Goal: Task Accomplishment & Management: Complete application form

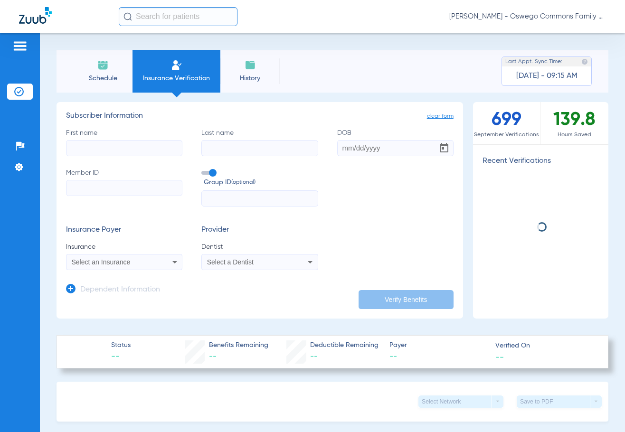
click at [120, 152] on input "First name" at bounding box center [124, 148] width 116 height 16
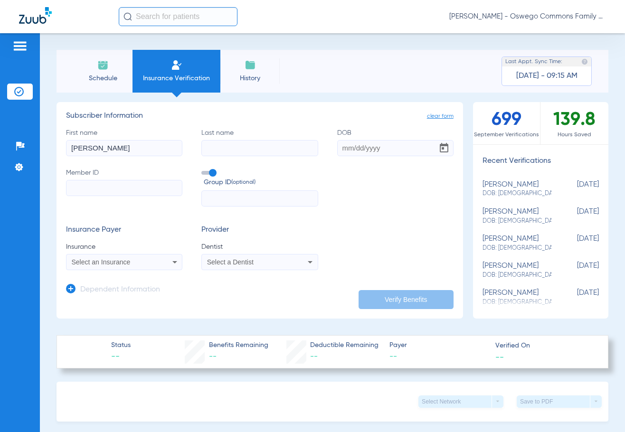
type input "[PERSON_NAME]"
type input "fage"
click at [368, 151] on input "DOB" at bounding box center [395, 148] width 116 height 16
type input "[DATE]"
drag, startPoint x: 427, startPoint y: 181, endPoint x: 337, endPoint y: 215, distance: 96.9
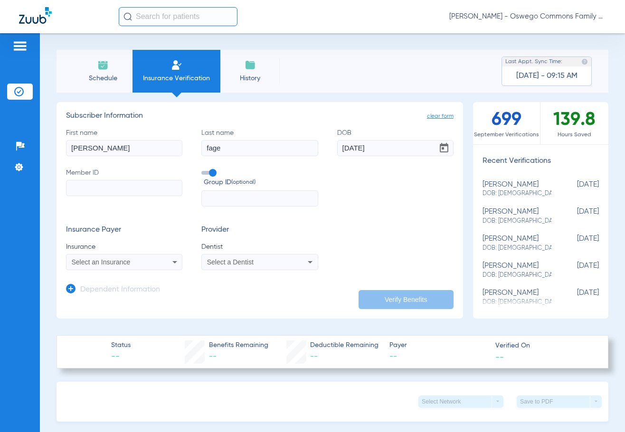
click at [427, 181] on div "First name [PERSON_NAME] Last name [PERSON_NAME] [DEMOGRAPHIC_DATA] Member ID G…" at bounding box center [259, 167] width 387 height 79
click at [93, 177] on label "Member ID" at bounding box center [124, 187] width 116 height 39
click at [93, 180] on input "Member ID" at bounding box center [124, 188] width 116 height 16
click at [89, 185] on input "Member ID" at bounding box center [124, 188] width 116 height 16
type input "219872674"
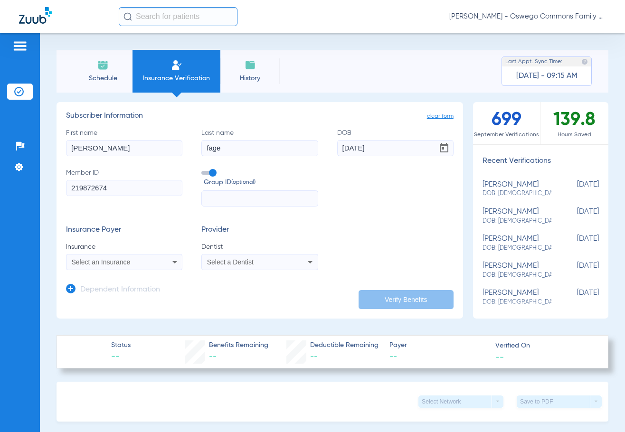
click at [170, 259] on icon at bounding box center [174, 261] width 11 height 11
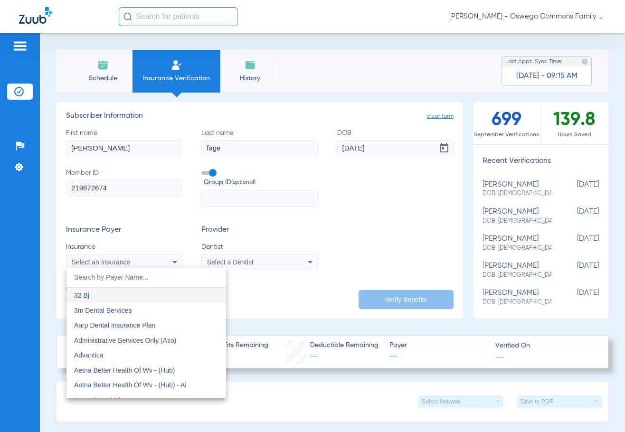
click at [170, 259] on div at bounding box center [312, 216] width 625 height 432
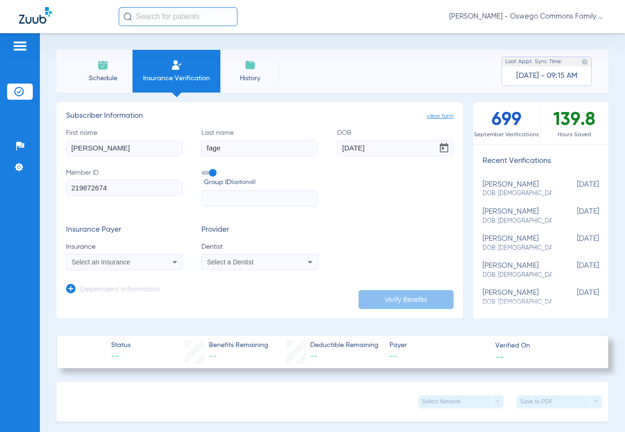
click at [170, 259] on icon at bounding box center [174, 261] width 11 height 11
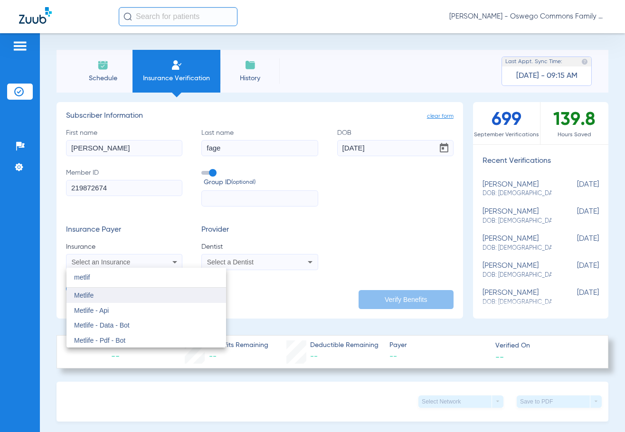
type input "metlif"
click at [143, 297] on mat-option "Metlife" at bounding box center [146, 295] width 160 height 15
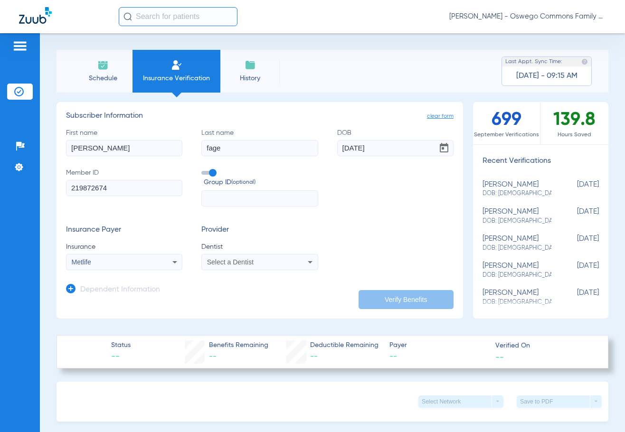
click at [269, 256] on div "Select a Dentist" at bounding box center [259, 261] width 115 height 11
type input "nicola"
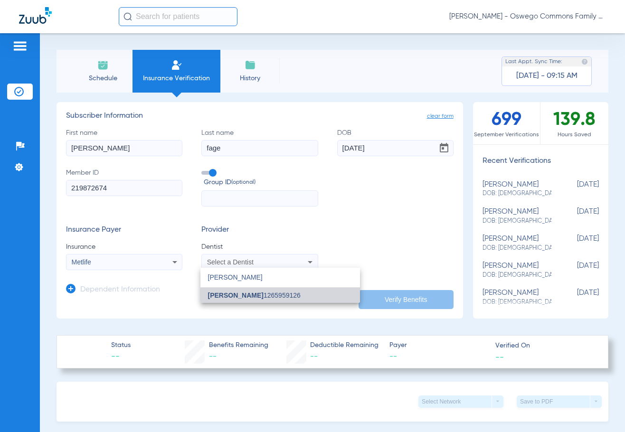
click at [310, 294] on mat-option "[PERSON_NAME] 1265959126" at bounding box center [280, 295] width 160 height 15
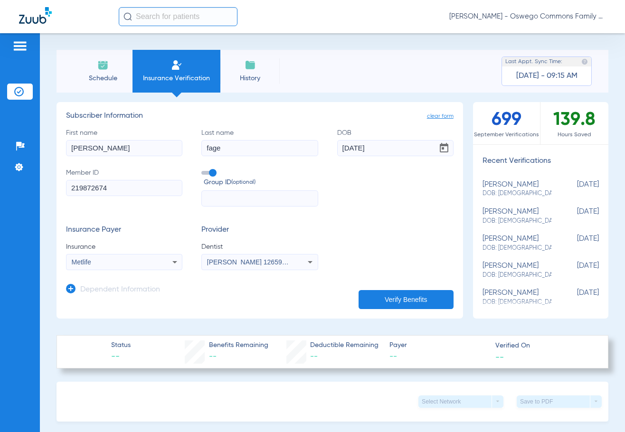
click at [394, 295] on button "Verify Benefits" at bounding box center [405, 299] width 95 height 19
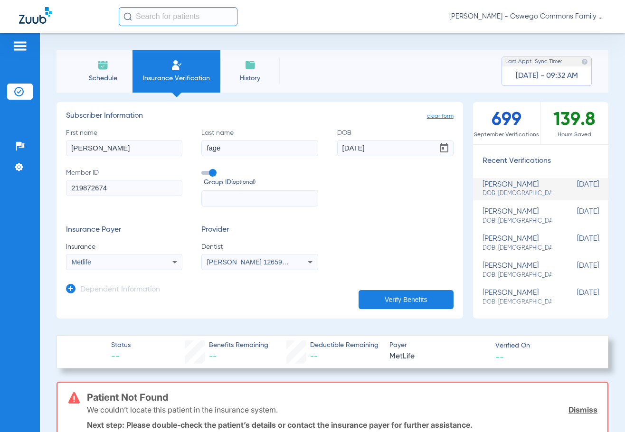
click at [258, 150] on input "fage" at bounding box center [259, 148] width 116 height 16
type input "f"
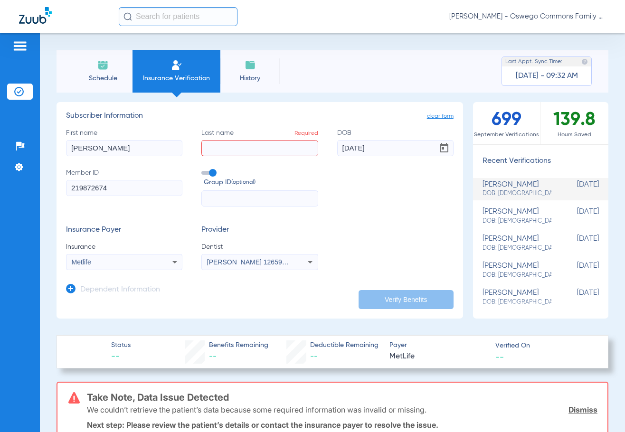
click at [145, 149] on input "daniel" at bounding box center [124, 148] width 116 height 16
type input "d"
type input "Dekdzat"
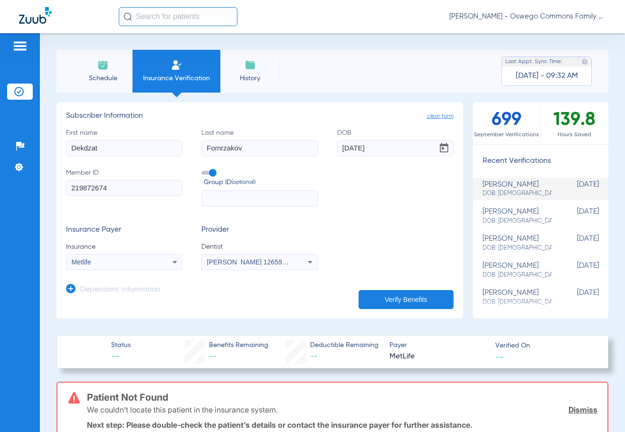
type input "Fomrzakov"
click at [394, 295] on button "Verify Benefits" at bounding box center [405, 299] width 95 height 19
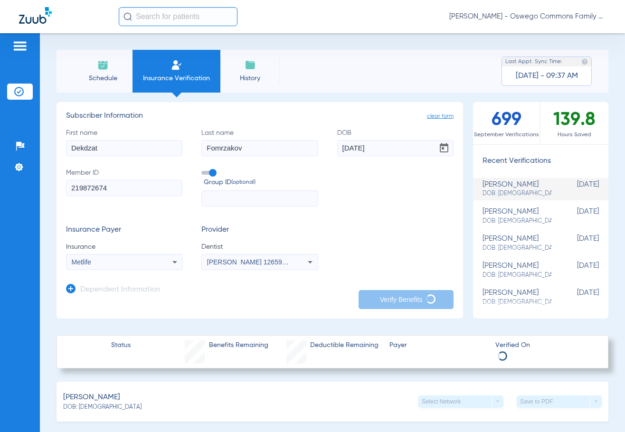
click at [75, 146] on input "Dekdzat" at bounding box center [124, 148] width 116 height 16
type input "bekdzat"
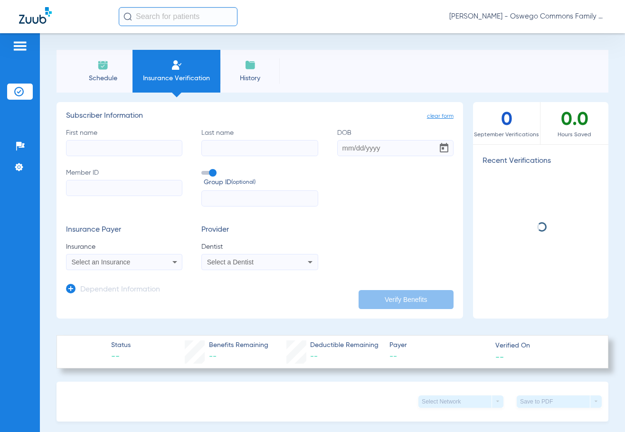
click at [93, 150] on input "First name" at bounding box center [124, 148] width 116 height 16
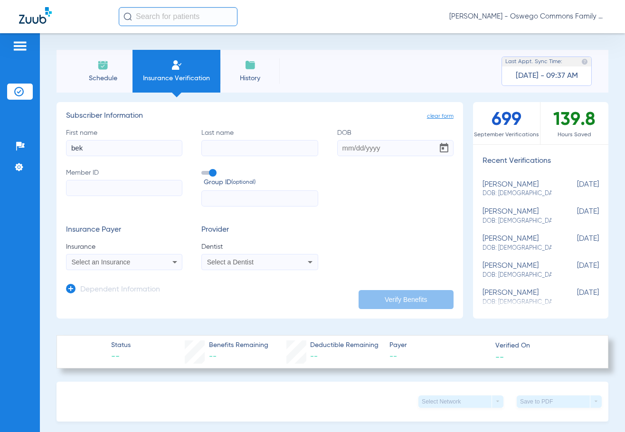
click at [122, 149] on input "bek" at bounding box center [124, 148] width 116 height 16
type input "bekzat"
click at [211, 142] on input "Last name" at bounding box center [259, 148] width 116 height 16
type input "omrzakov"
click at [346, 150] on input "DOB" at bounding box center [395, 148] width 116 height 16
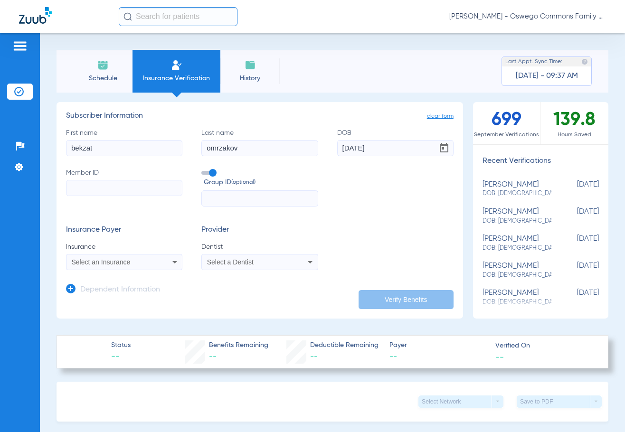
type input "[DATE]"
click at [135, 182] on input "Member ID" at bounding box center [124, 188] width 116 height 16
type input "219872674"
click at [357, 169] on div "First name [PERSON_NAME] Last name [PERSON_NAME] [DEMOGRAPHIC_DATA] Member ID 2…" at bounding box center [259, 167] width 387 height 79
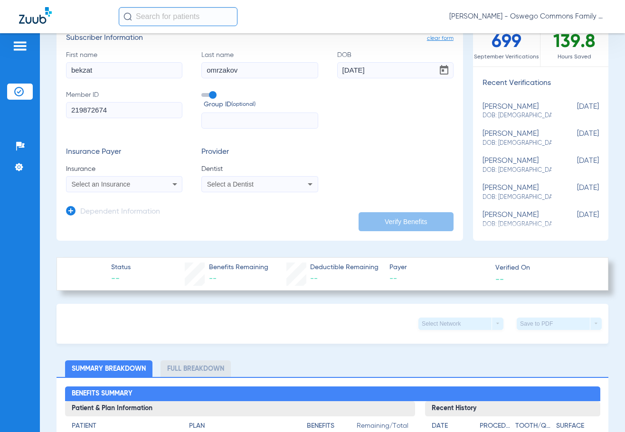
scroll to position [95, 0]
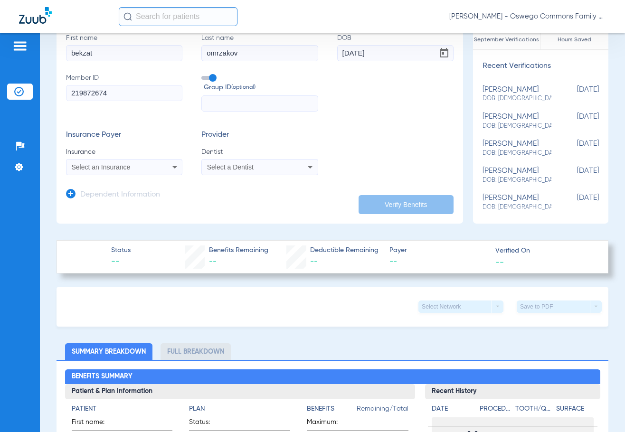
click at [139, 172] on div "Select an Insurance" at bounding box center [123, 166] width 115 height 11
type input "k"
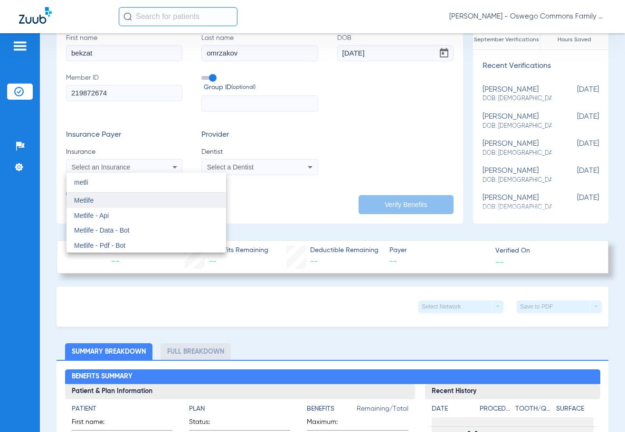
type input "metli"
click at [124, 201] on mat-option "Metlife" at bounding box center [146, 200] width 160 height 15
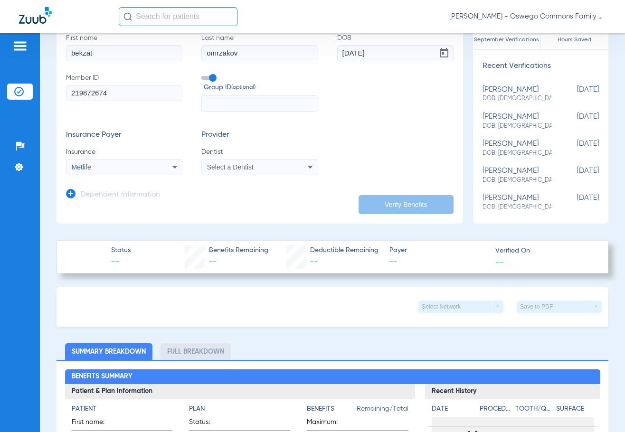
click at [308, 168] on icon at bounding box center [309, 166] width 11 height 11
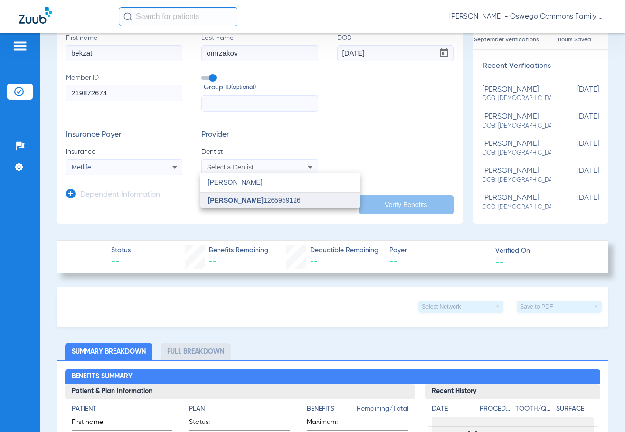
type input "[PERSON_NAME]"
click at [283, 196] on mat-option "[PERSON_NAME] 1265959126" at bounding box center [280, 200] width 160 height 15
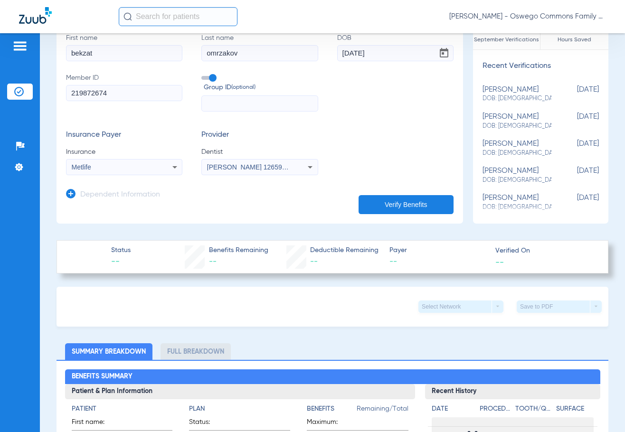
click at [370, 151] on div "Insurance Payer Insurance Metlife Provider Dentist [PERSON_NAME] 1265959126" at bounding box center [259, 153] width 387 height 45
click at [391, 204] on button "Verify Benefits" at bounding box center [405, 204] width 95 height 19
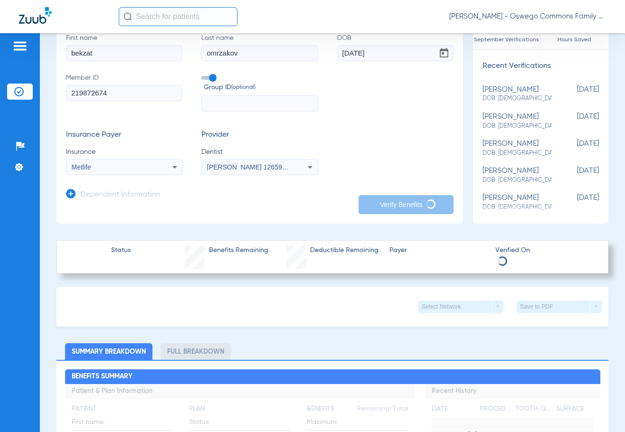
click at [83, 10] on div at bounding box center [69, 16] width 100 height 19
drag, startPoint x: 85, startPoint y: 5, endPoint x: 113, endPoint y: 5, distance: 28.0
click at [85, 5] on div "[PERSON_NAME] - Oswego Commons Family Dental" at bounding box center [312, 16] width 625 height 33
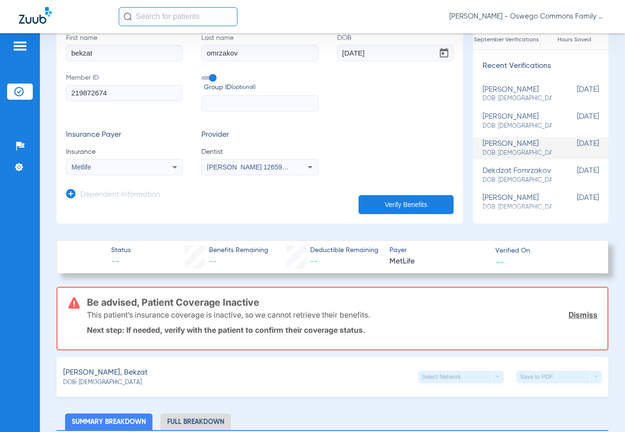
click at [84, 16] on div at bounding box center [69, 16] width 100 height 19
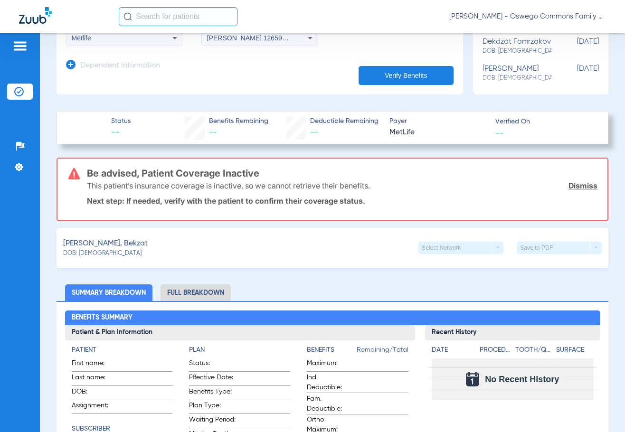
scroll to position [380, 0]
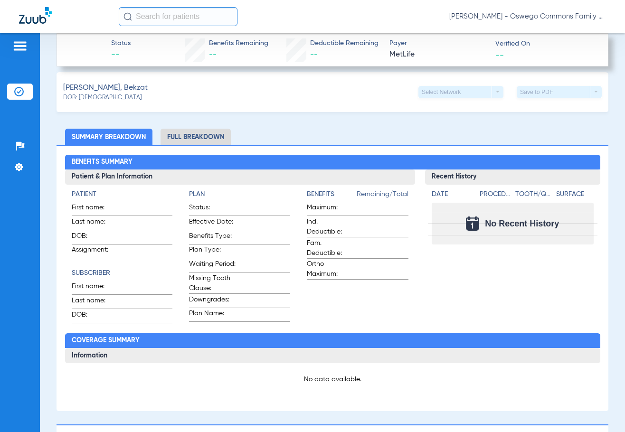
click at [279, 234] on span at bounding box center [264, 236] width 51 height 10
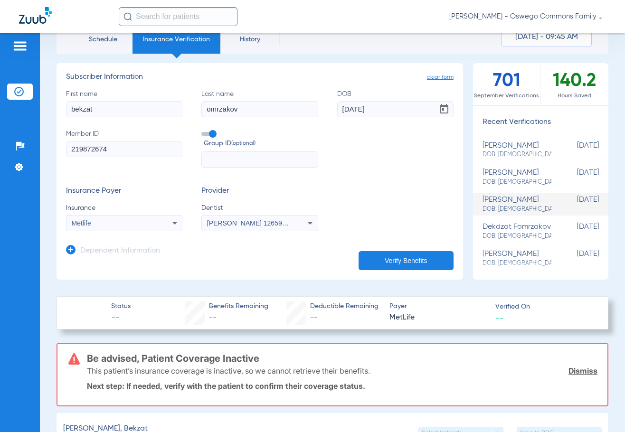
scroll to position [0, 0]
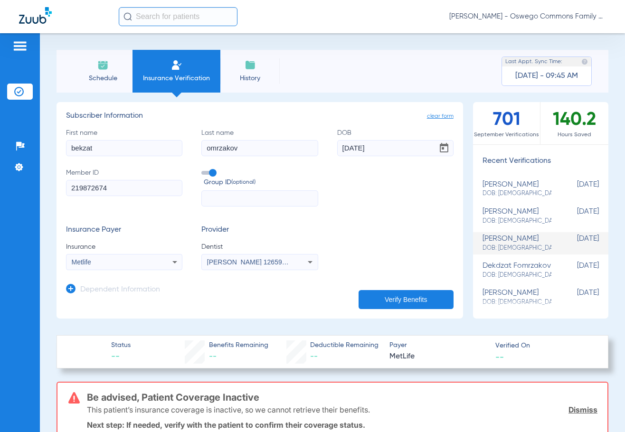
click at [359, 197] on div "First name [PERSON_NAME] Last name [PERSON_NAME] [DEMOGRAPHIC_DATA] Member ID 2…" at bounding box center [259, 167] width 387 height 79
click at [134, 189] on input "219872674" at bounding box center [124, 188] width 116 height 16
click at [379, 207] on div "First name [PERSON_NAME] Last name [PERSON_NAME] [DEMOGRAPHIC_DATA] Member ID 2…" at bounding box center [259, 167] width 387 height 79
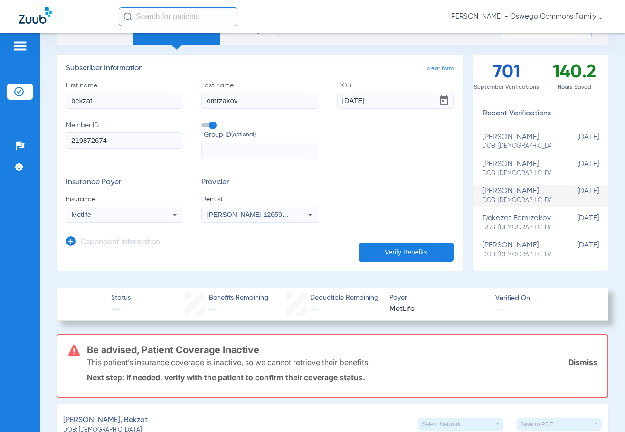
scroll to position [95, 0]
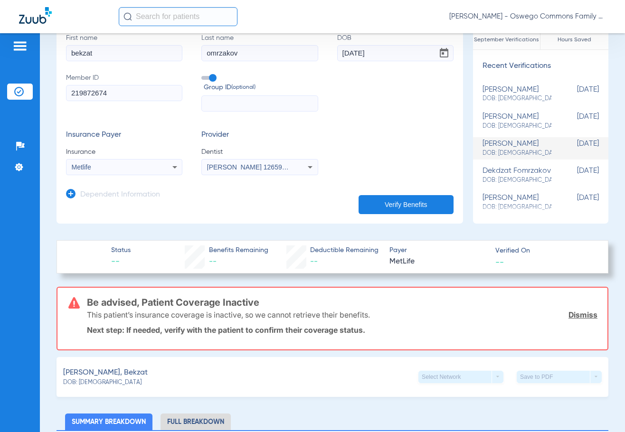
click at [349, 128] on form "First name [PERSON_NAME] Last name [PERSON_NAME] [DEMOGRAPHIC_DATA] Member ID 2…" at bounding box center [259, 104] width 387 height 142
drag, startPoint x: 111, startPoint y: 98, endPoint x: 32, endPoint y: 102, distance: 78.9
click at [32, 102] on div "Patients Insurance Verification Setup Help Center Settings Schedule Insurance V…" at bounding box center [312, 249] width 625 height 432
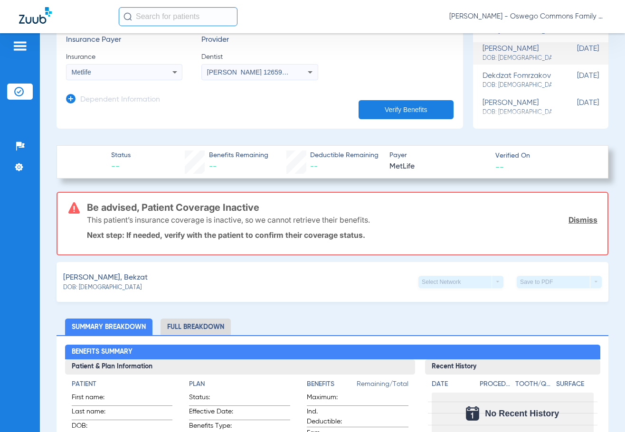
scroll to position [0, 0]
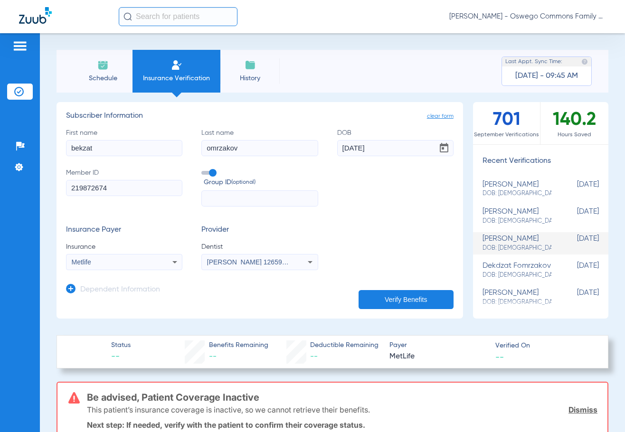
click at [242, 154] on input "omrzakov" at bounding box center [259, 148] width 116 height 16
drag, startPoint x: 117, startPoint y: 149, endPoint x: 32, endPoint y: 152, distance: 85.1
click at [33, 153] on div "Patients Insurance Verification Setup Help Center Settings Schedule Insurance V…" at bounding box center [312, 249] width 625 height 432
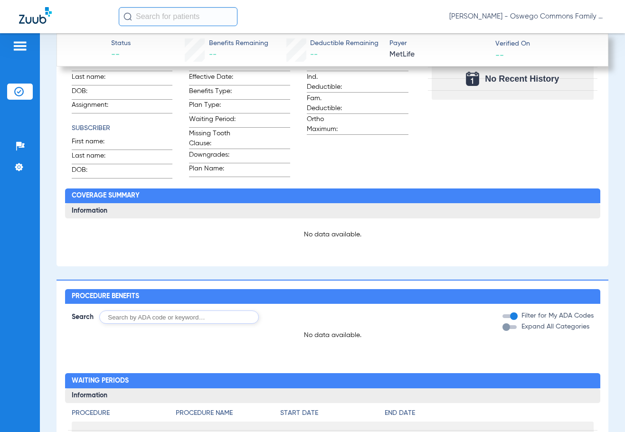
scroll to position [712, 0]
